Goal: Answer question/provide support: Share knowledge or assist other users

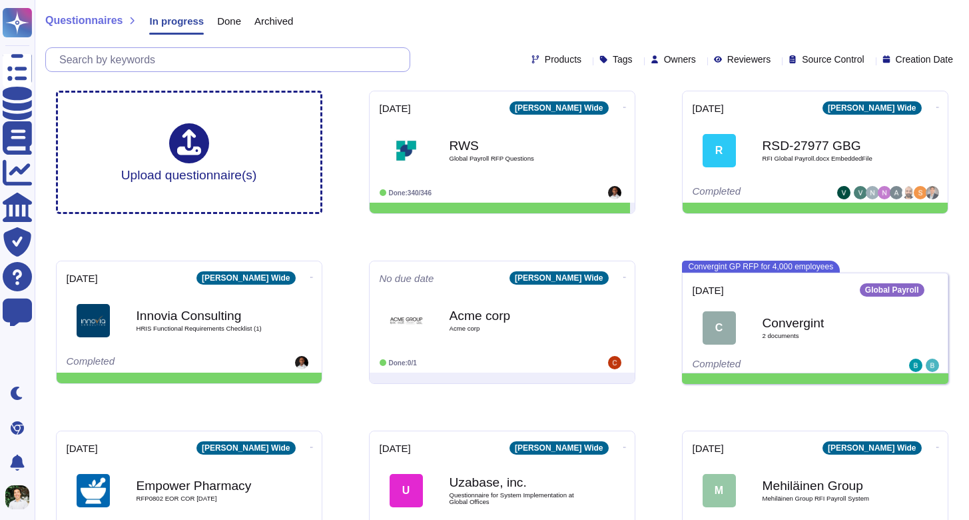
click at [130, 57] on input "text" at bounding box center [231, 59] width 357 height 23
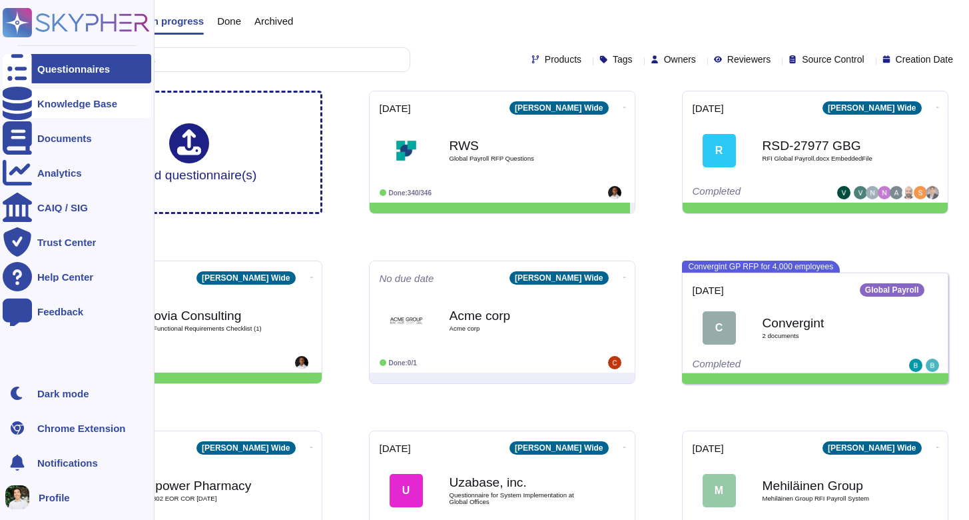
click at [54, 103] on div "Knowledge Base" at bounding box center [77, 104] width 80 height 10
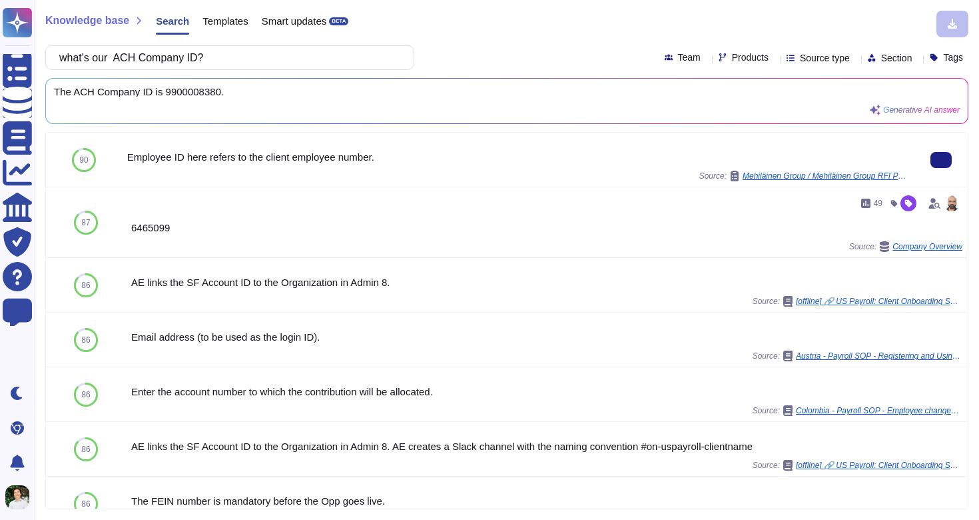
click at [296, 173] on div "Source: Mehiläinen Group / Mehiläinen Group RFI Payroll System" at bounding box center [518, 176] width 782 height 11
click at [306, 161] on div "Employee ID here refers to the client employee number." at bounding box center [518, 157] width 782 height 10
click at [86, 156] on span "90" at bounding box center [83, 160] width 9 height 8
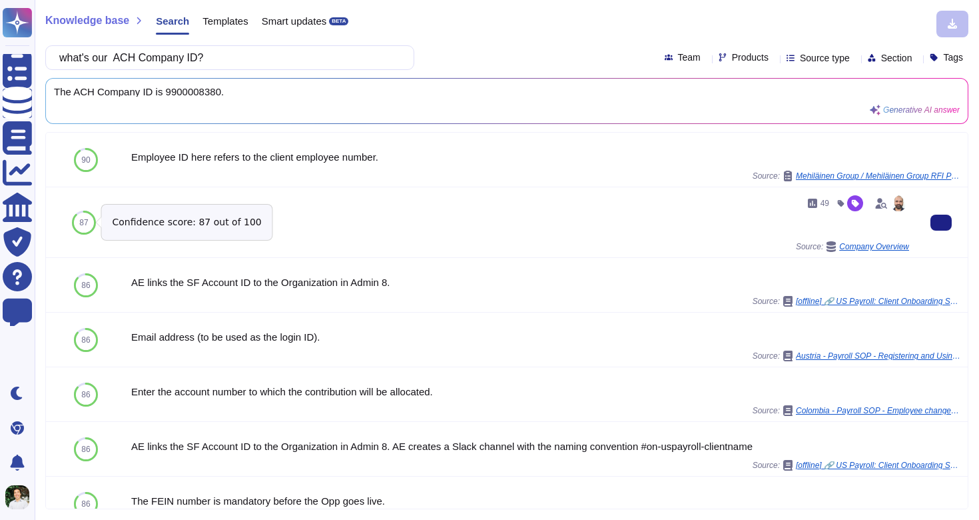
click at [80, 225] on span "87" at bounding box center [83, 222] width 9 height 8
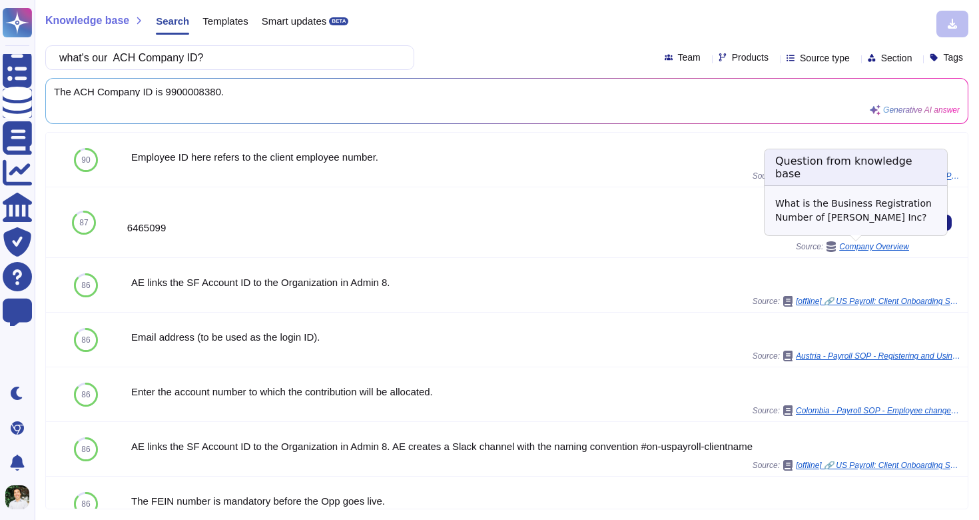
click at [873, 249] on span "Company Overview" at bounding box center [874, 246] width 70 height 8
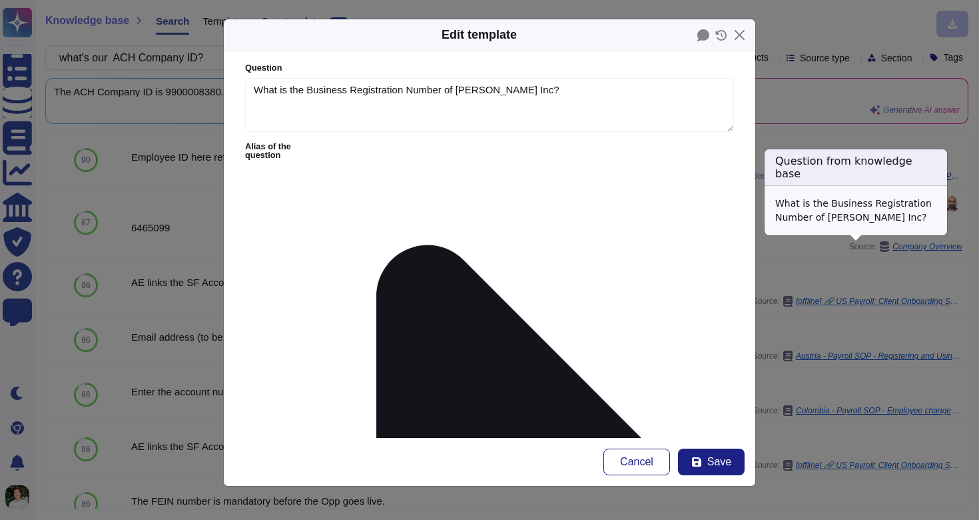
type textarea "What is the Business Registration Number of [PERSON_NAME] Inc?"
type textarea "6465099"
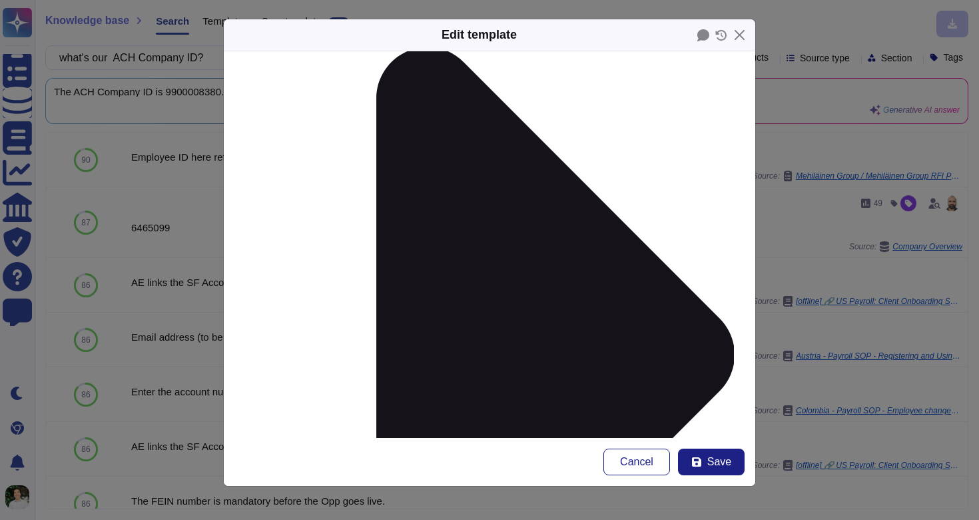
scroll to position [203, 0]
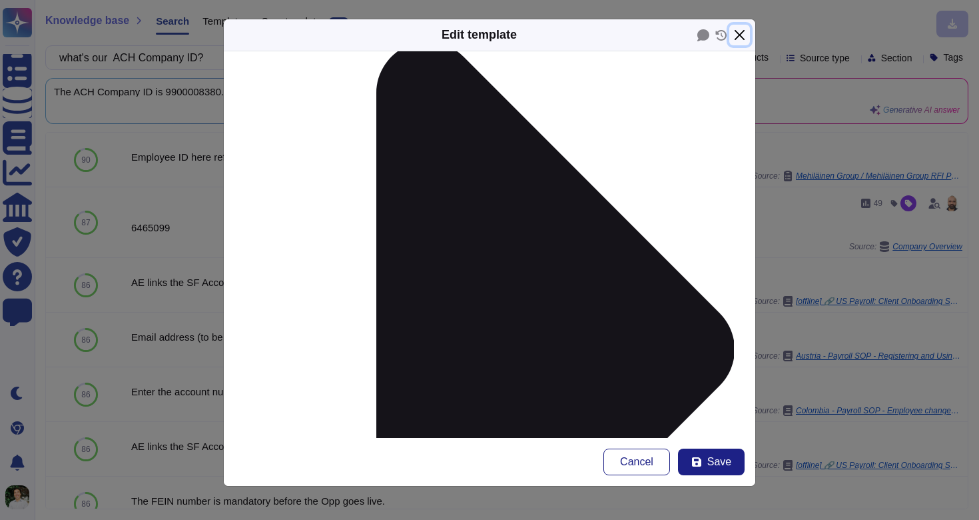
click at [737, 30] on button "Close" at bounding box center [739, 35] width 21 height 21
